Goal: Information Seeking & Learning: Learn about a topic

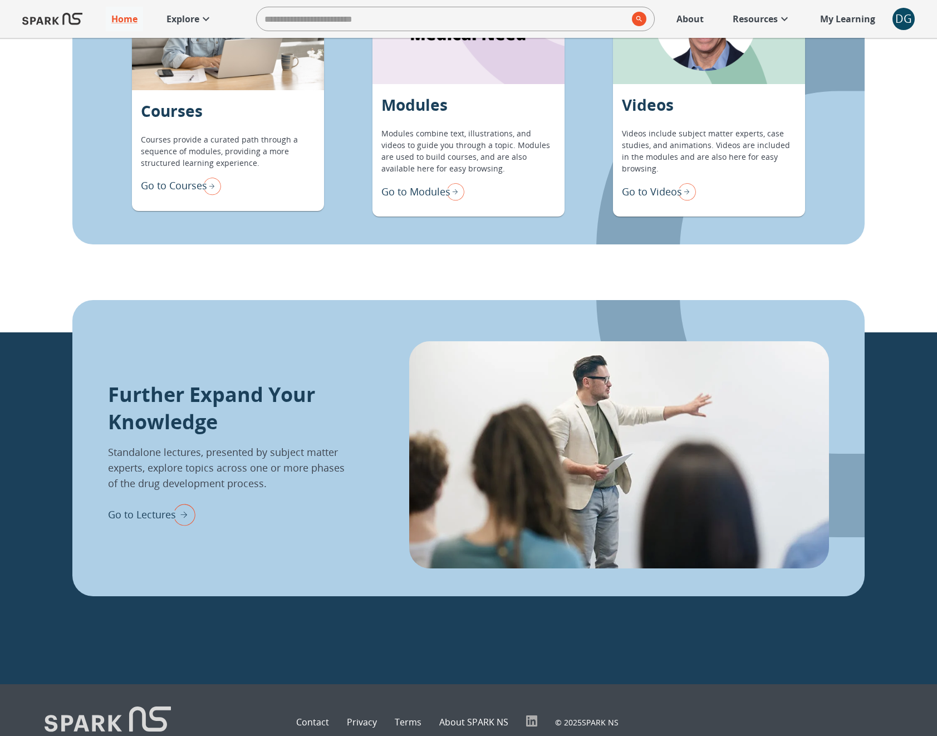
scroll to position [1174, 0]
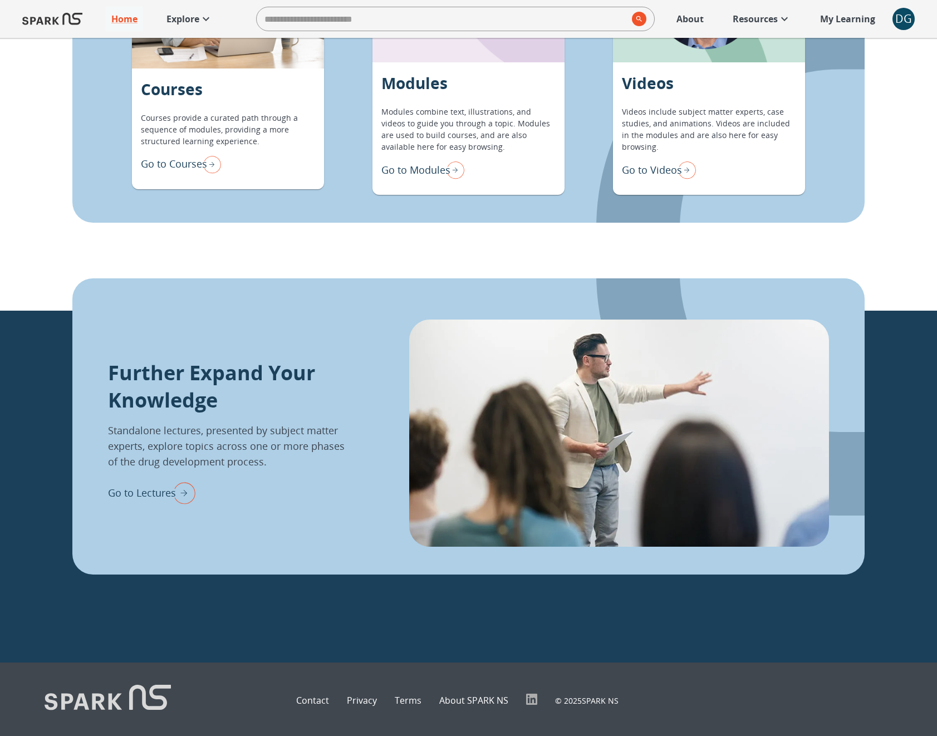
click at [409, 169] on p "Go to Modules" at bounding box center [415, 170] width 69 height 15
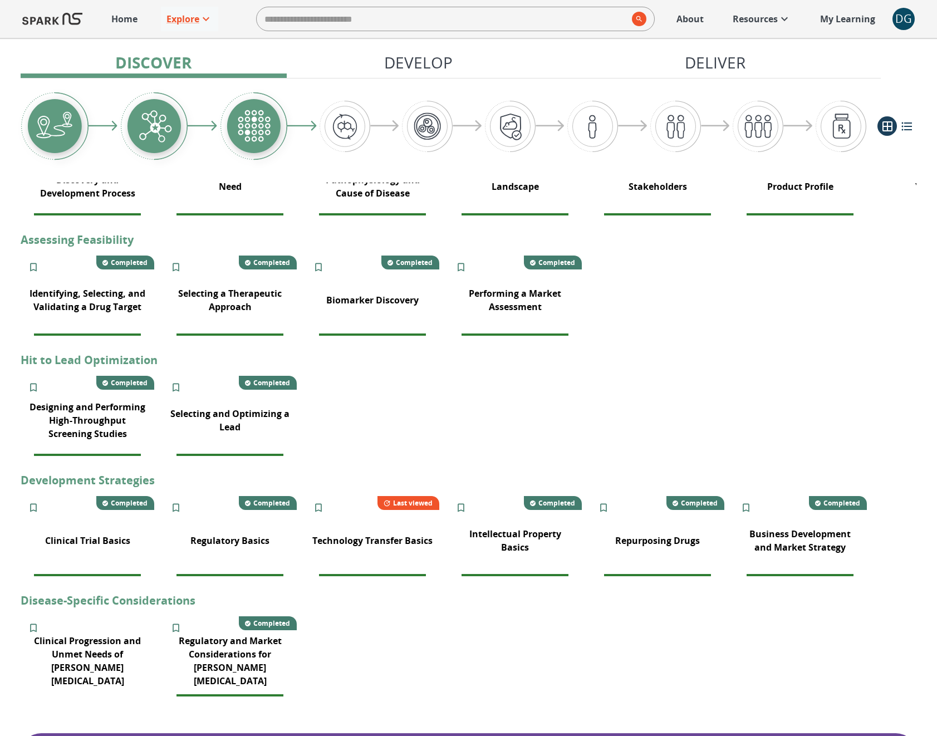
scroll to position [254, 0]
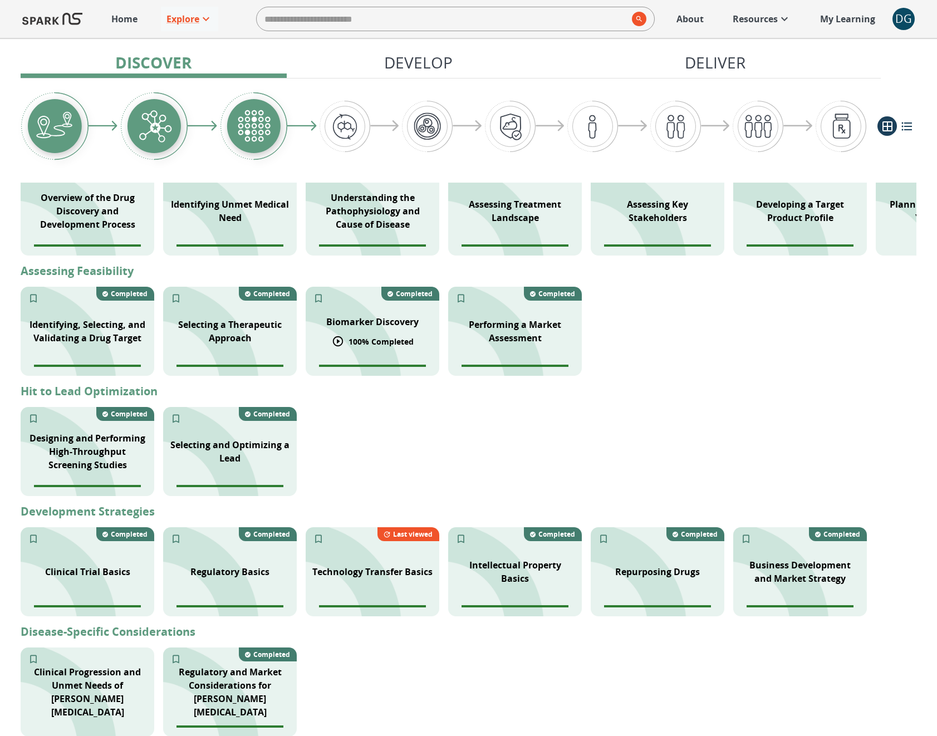
click at [369, 333] on div "Biomarker Discovery" at bounding box center [373, 321] width 106 height 27
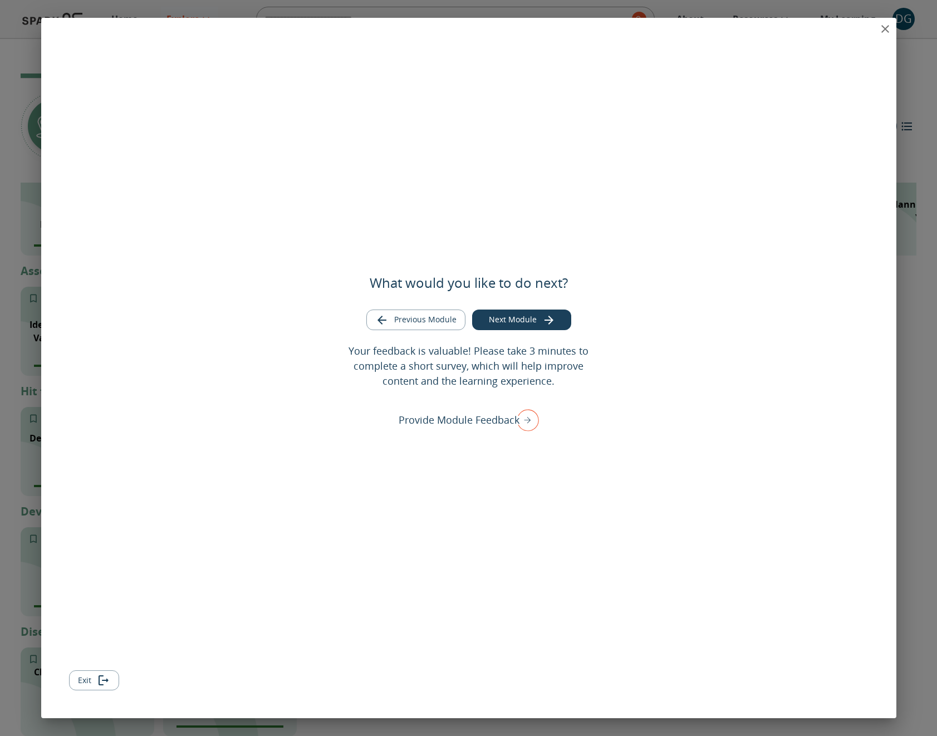
click at [838, 30] on div "What would you like to do next? Previous Module Next Module Your feedback is va…" at bounding box center [468, 368] width 855 height 700
click at [881, 32] on icon "close" at bounding box center [884, 28] width 13 height 13
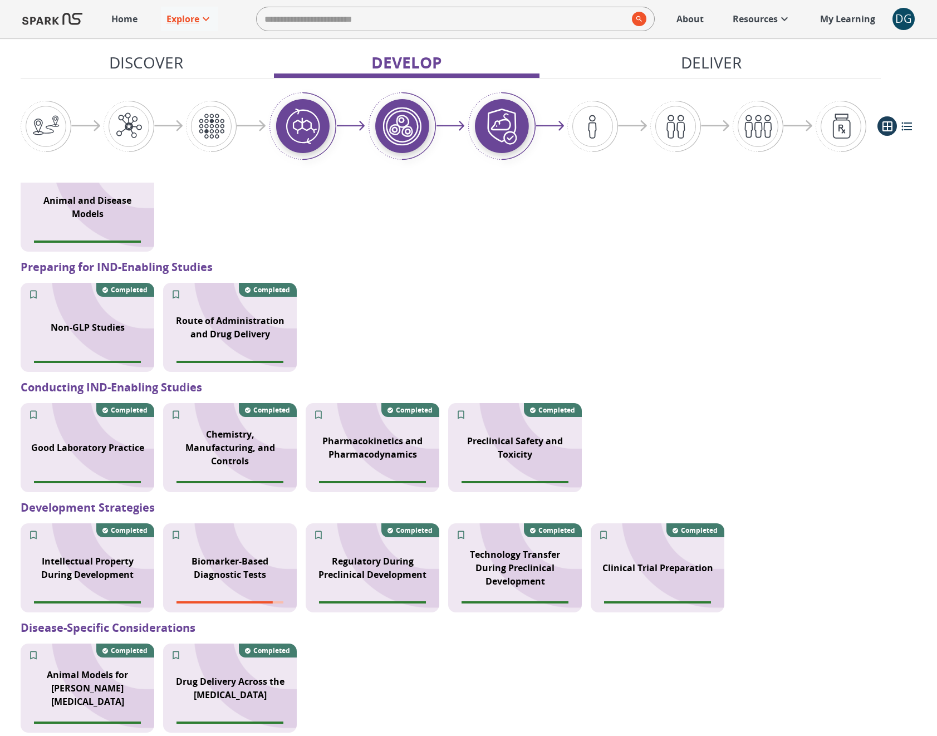
scroll to position [1136, 0]
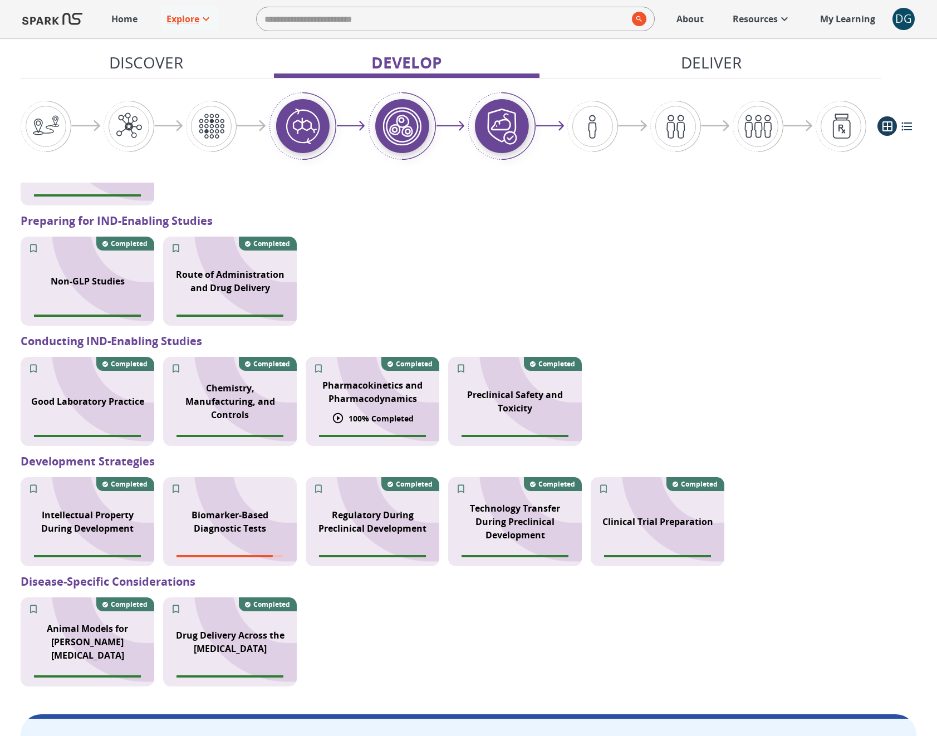
click at [396, 420] on p "100 % Completed" at bounding box center [380, 418] width 65 height 12
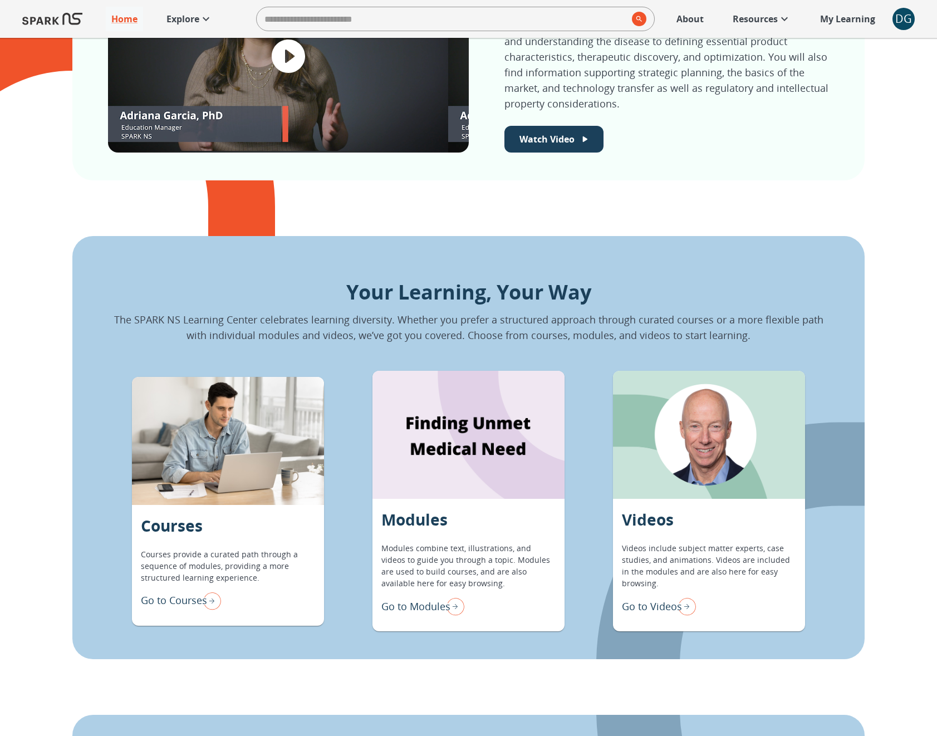
scroll to position [739, 0]
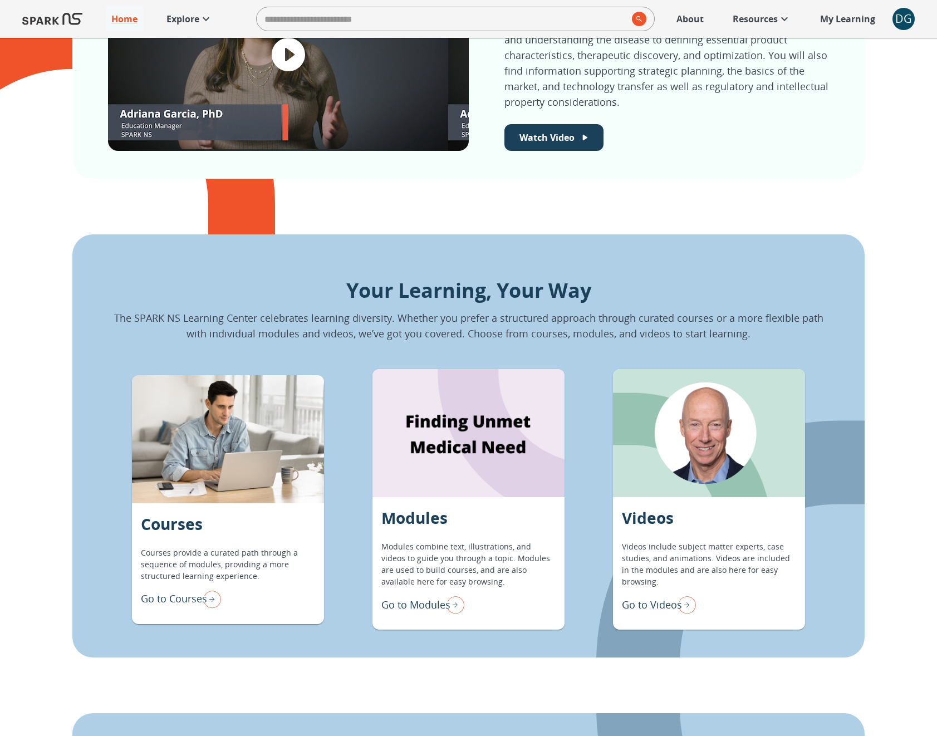
click at [408, 600] on p "Go to Modules" at bounding box center [415, 604] width 69 height 15
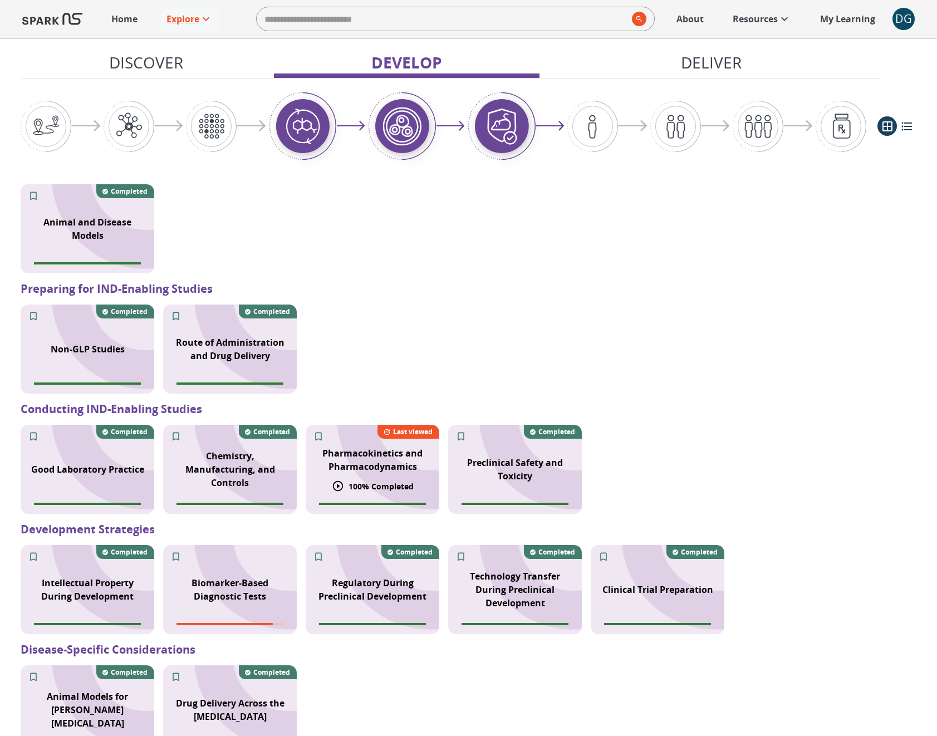
scroll to position [1053, 0]
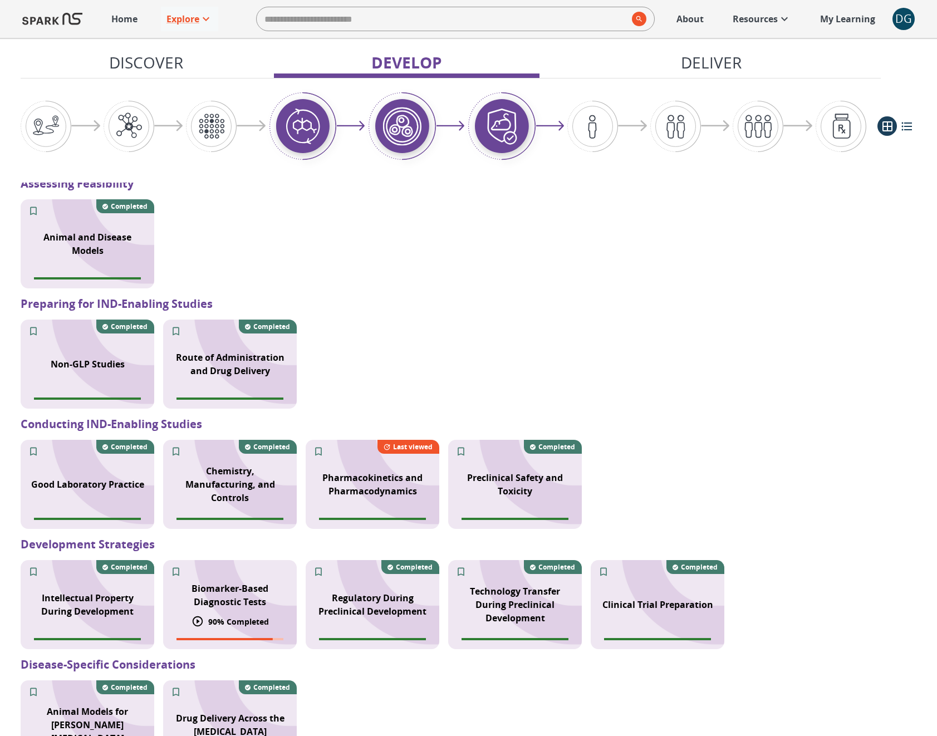
click at [252, 582] on p "Biomarker-Based Diagnostic Tests" at bounding box center [230, 595] width 120 height 27
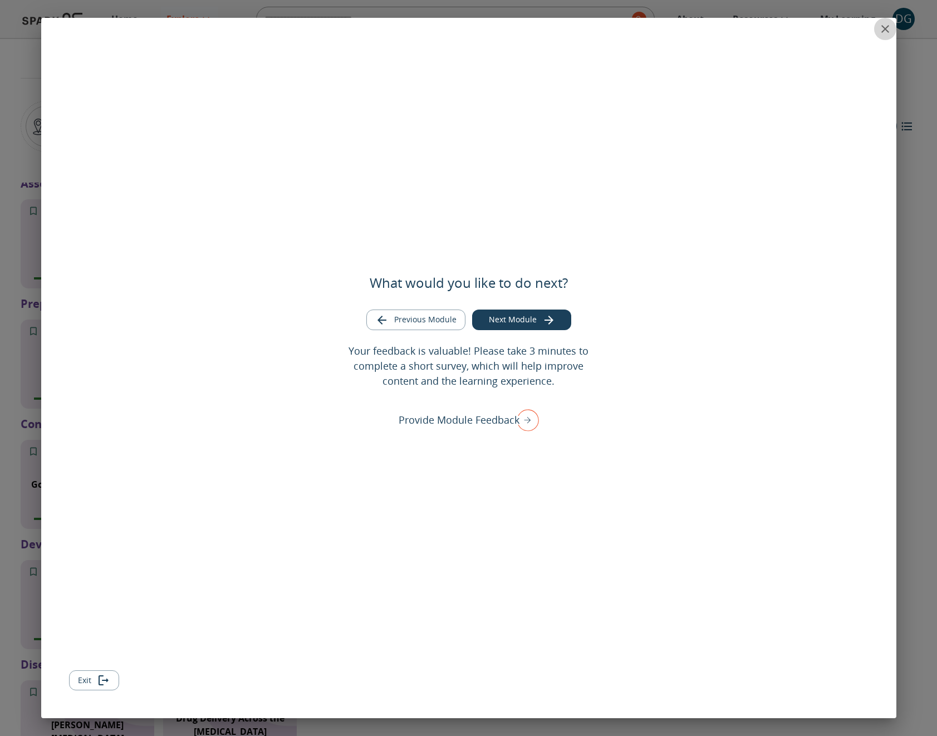
click at [882, 28] on icon "close" at bounding box center [884, 28] width 13 height 13
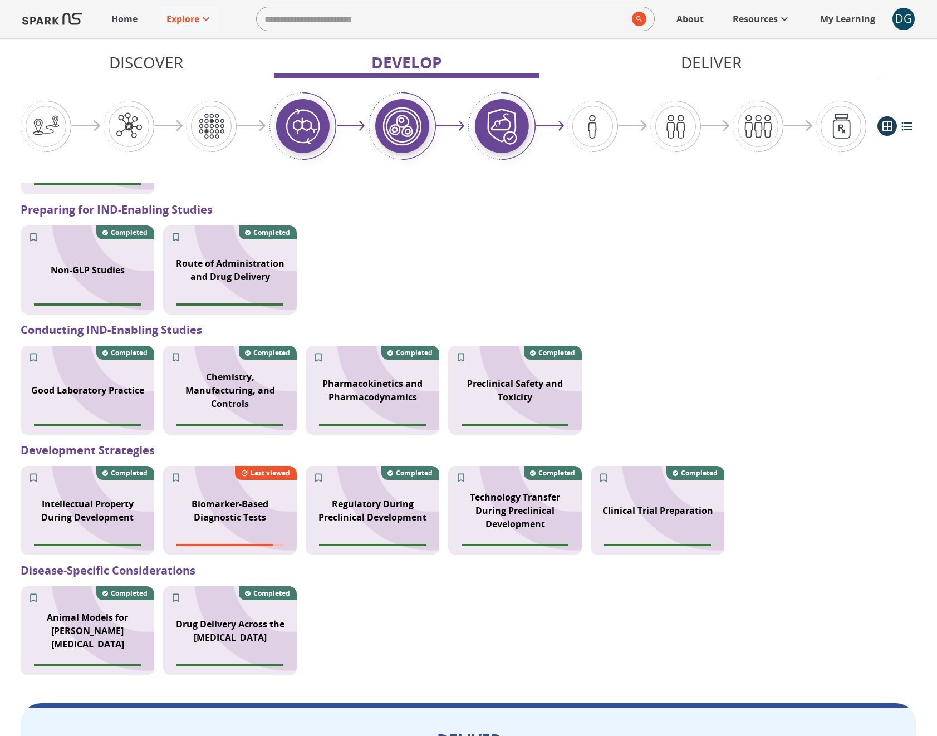
scroll to position [1149, 0]
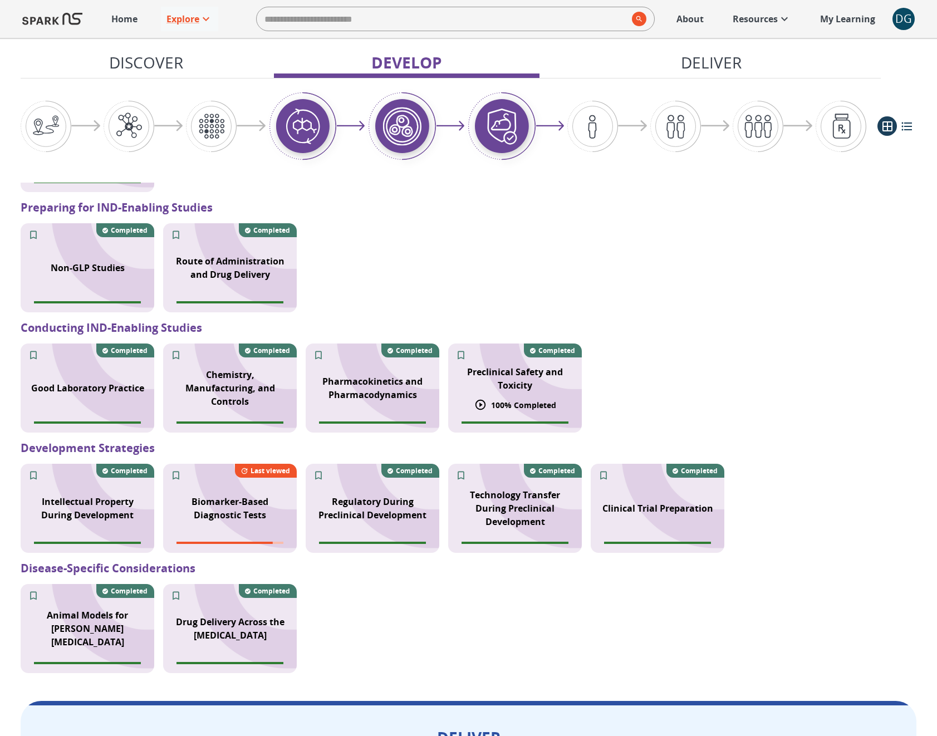
click at [496, 390] on p "Preclinical Safety and Toxicity" at bounding box center [515, 378] width 120 height 27
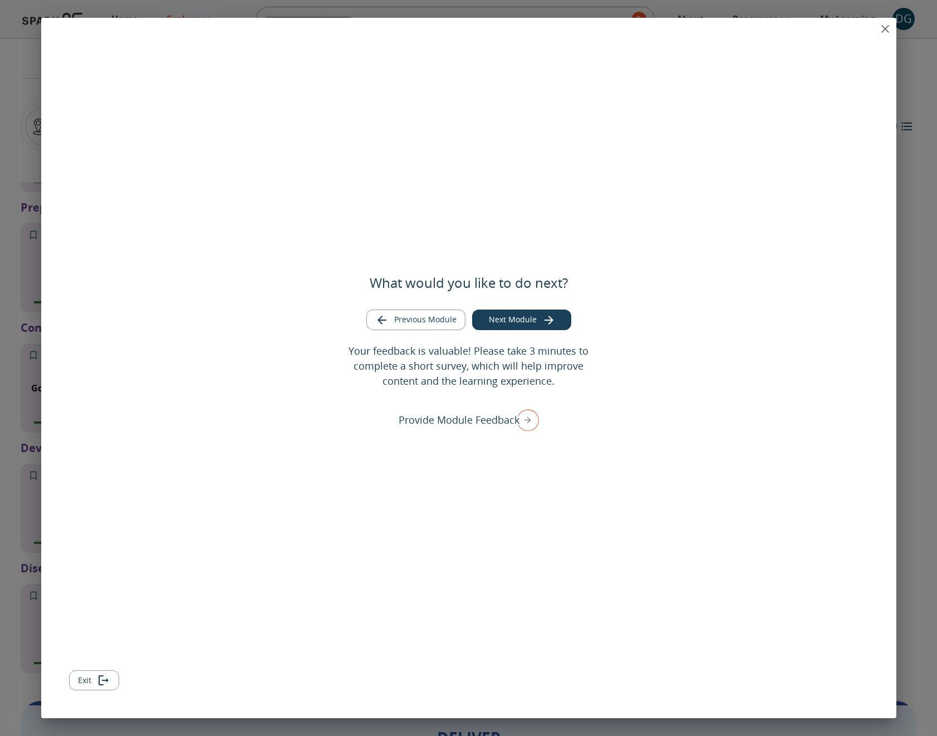
click at [837, 26] on div "What would you like to do next? Previous Module Next Module Your feedback is va…" at bounding box center [468, 368] width 855 height 700
click at [882, 28] on icon "close" at bounding box center [884, 28] width 13 height 13
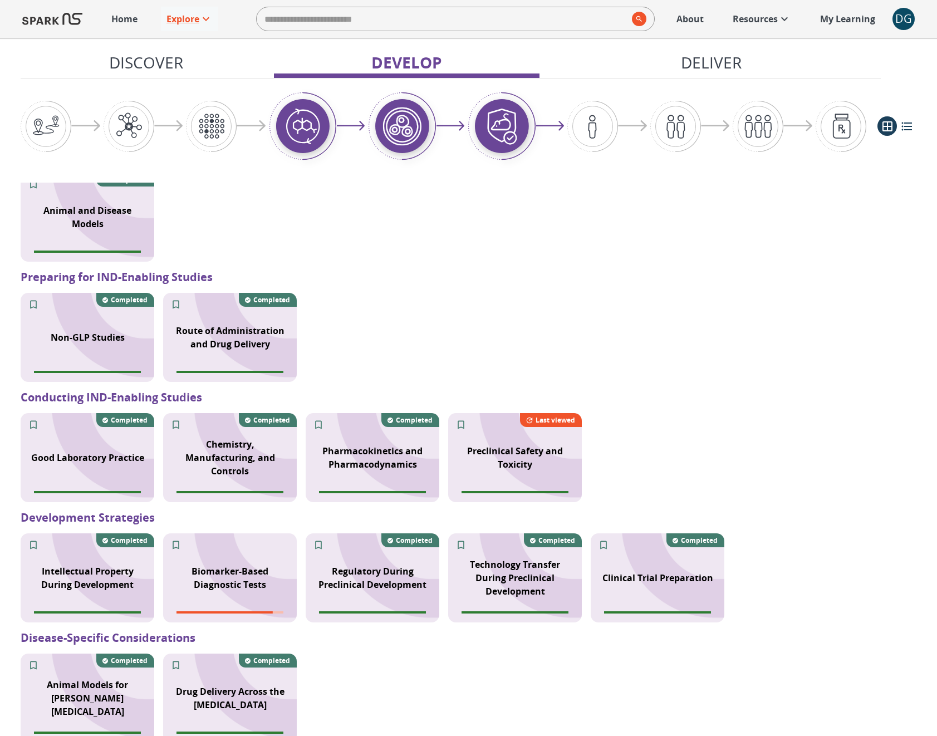
scroll to position [1103, 0]
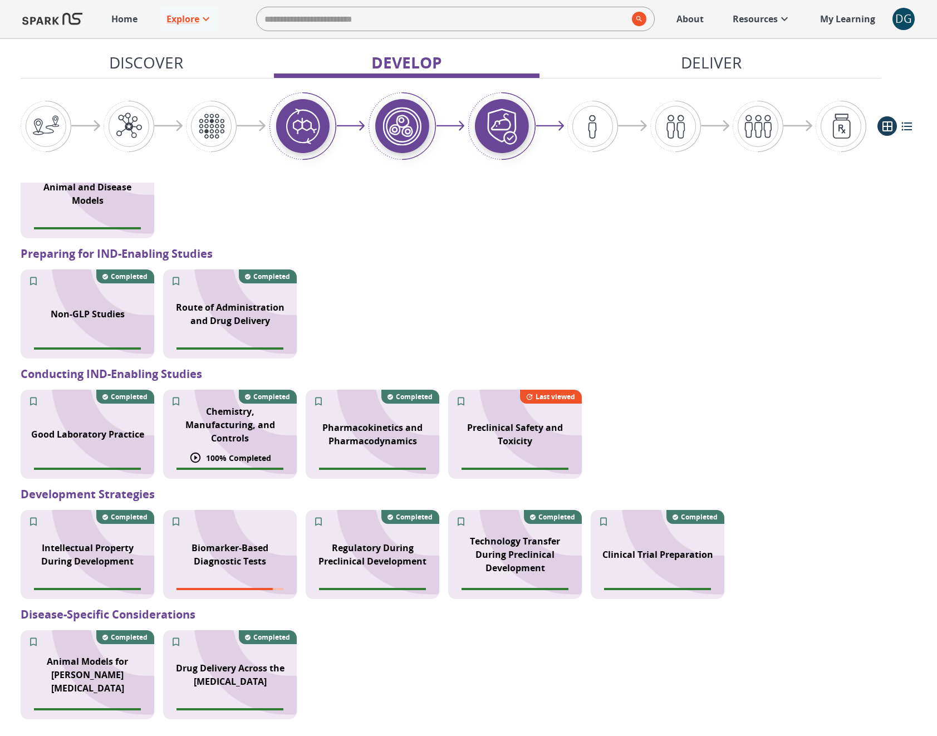
click at [212, 423] on p "Chemistry, Manufacturing, and Controls" at bounding box center [230, 425] width 120 height 40
